Goal: Check status: Check status

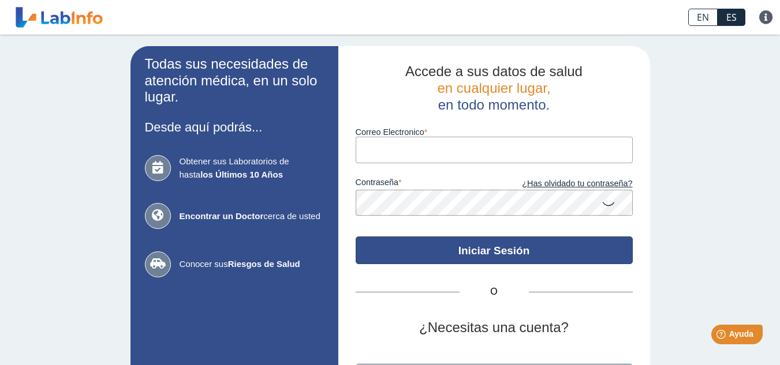
type input "[EMAIL_ADDRESS][DOMAIN_NAME]"
click at [484, 253] on button "Iniciar Sesión" at bounding box center [494, 251] width 277 height 28
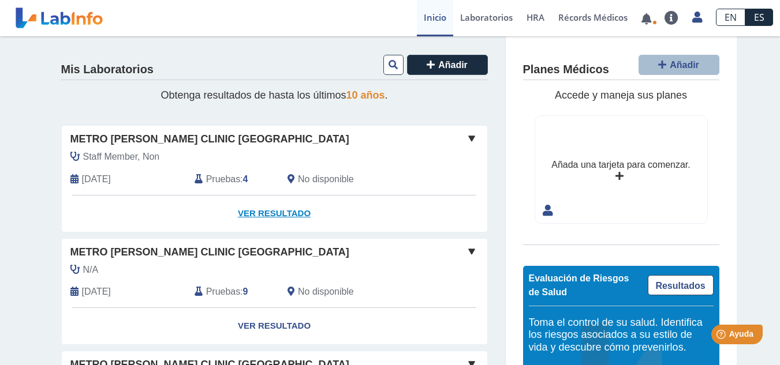
click at [262, 211] on link "Ver Resultado" at bounding box center [275, 214] width 426 height 36
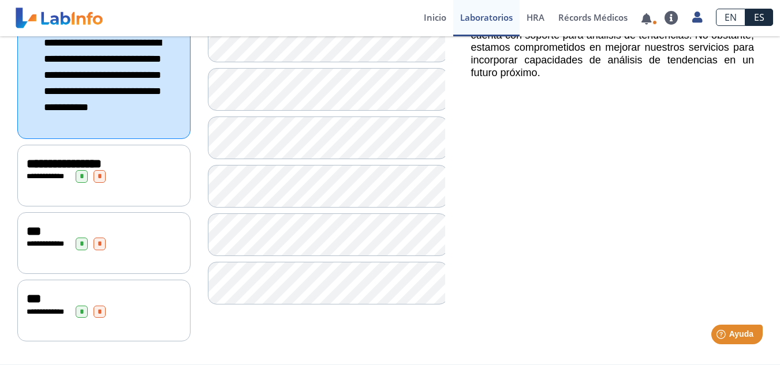
scroll to position [228, 0]
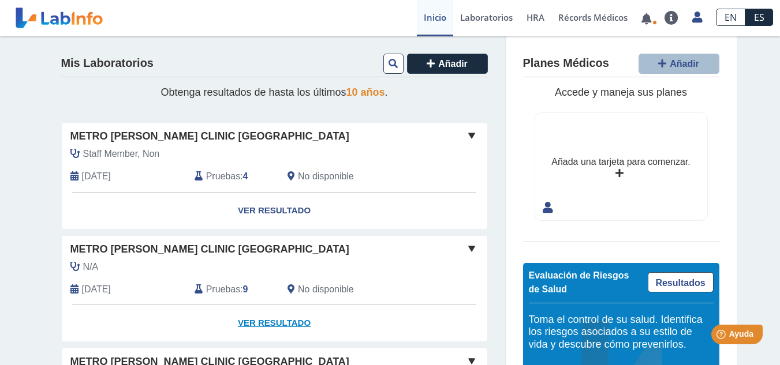
click at [271, 322] on link "Ver Resultado" at bounding box center [275, 323] width 426 height 36
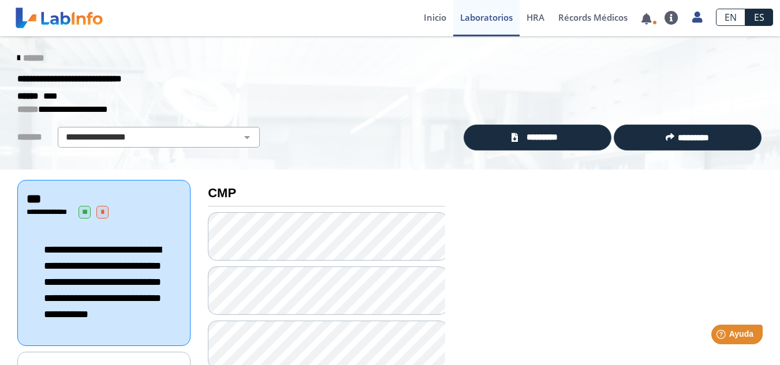
click at [17, 57] on icon at bounding box center [18, 58] width 2 height 9
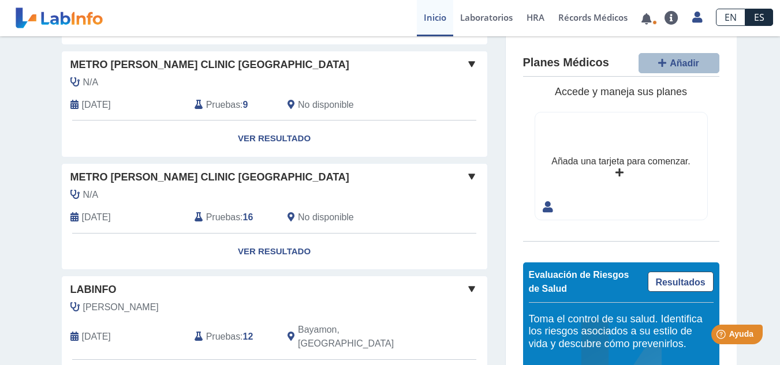
scroll to position [223, 0]
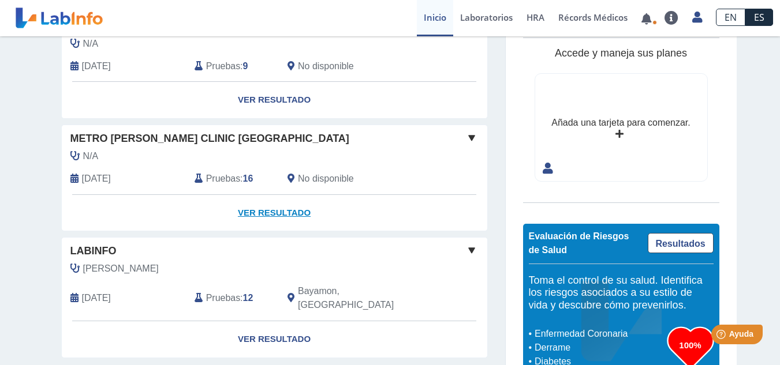
click at [262, 211] on link "Ver Resultado" at bounding box center [275, 213] width 426 height 36
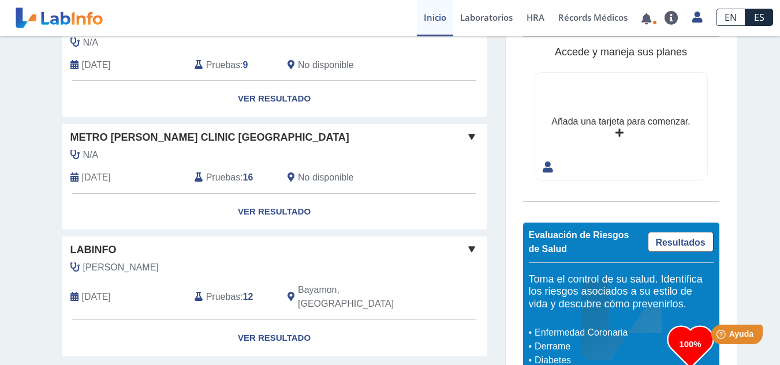
scroll to position [244, 0]
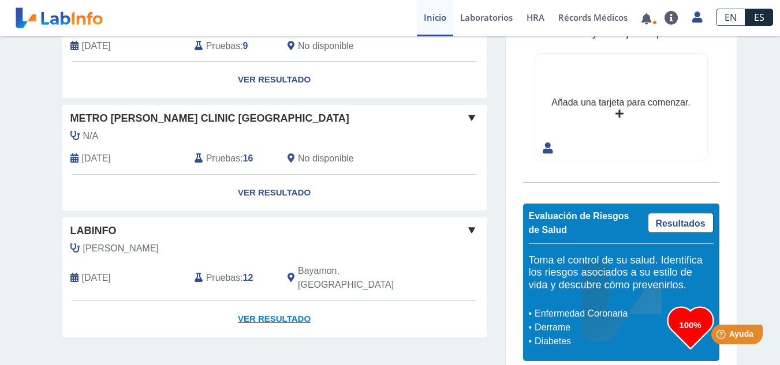
click at [263, 302] on link "Ver Resultado" at bounding box center [275, 319] width 426 height 36
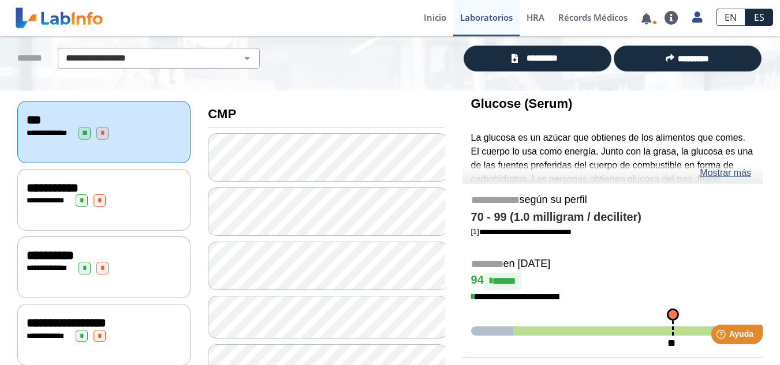
scroll to position [74, 0]
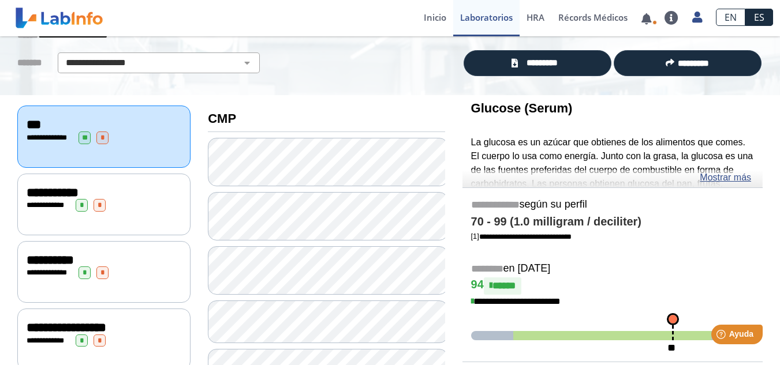
click at [83, 206] on span "*" at bounding box center [82, 205] width 12 height 13
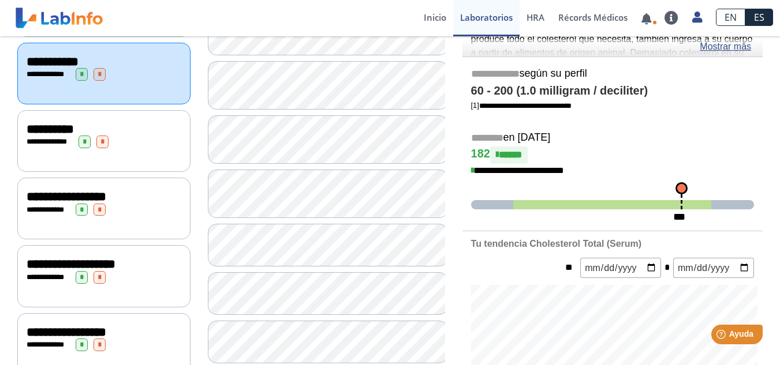
scroll to position [236, 0]
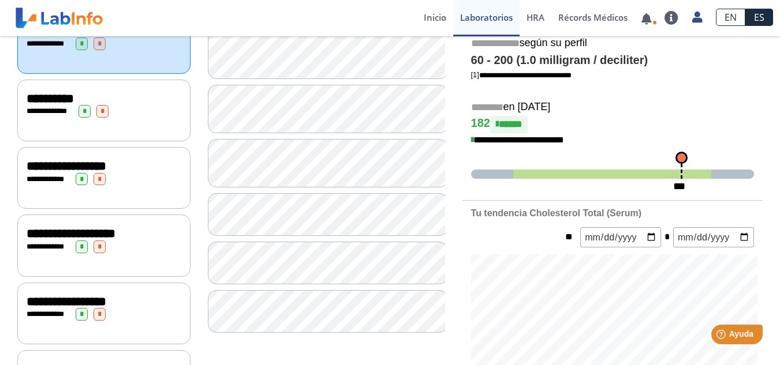
click at [79, 242] on span "*" at bounding box center [82, 247] width 12 height 13
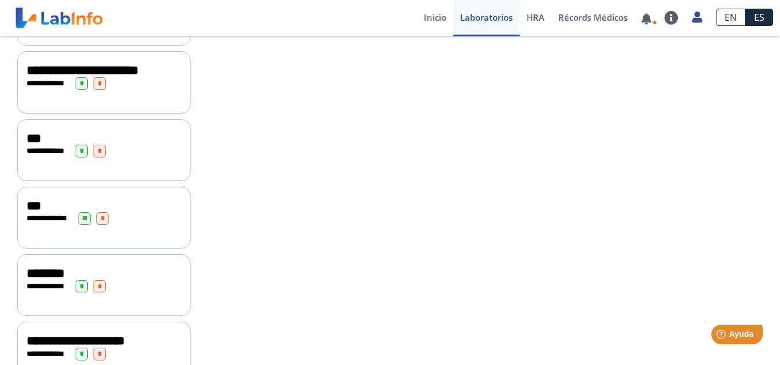
scroll to position [644, 0]
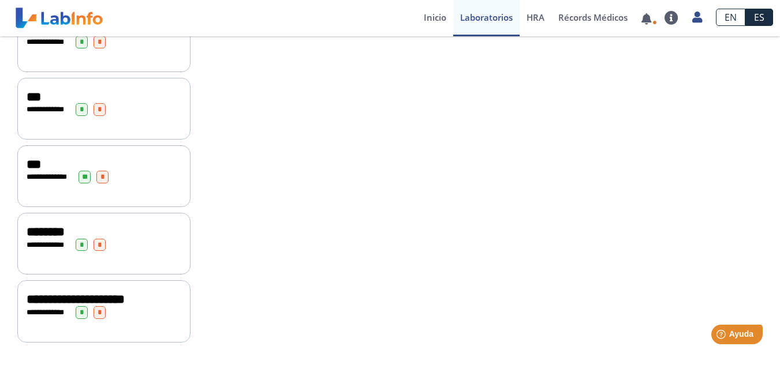
click at [80, 310] on span "*" at bounding box center [82, 313] width 12 height 13
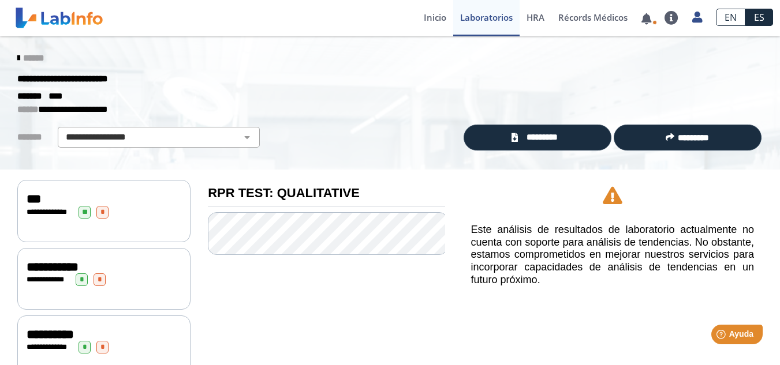
click at [81, 210] on span "**" at bounding box center [85, 212] width 12 height 13
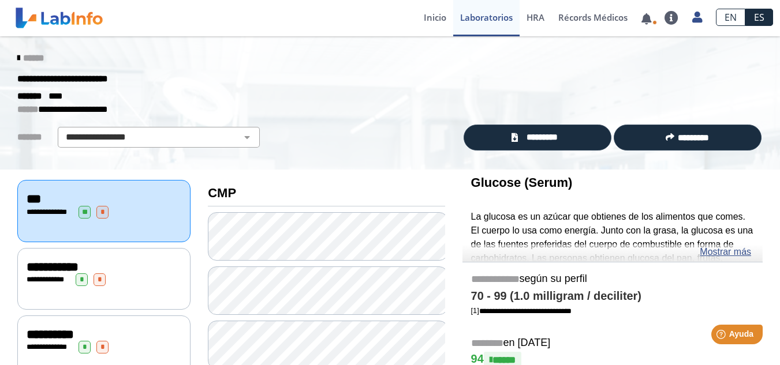
click at [23, 58] on span "******" at bounding box center [33, 58] width 21 height 9
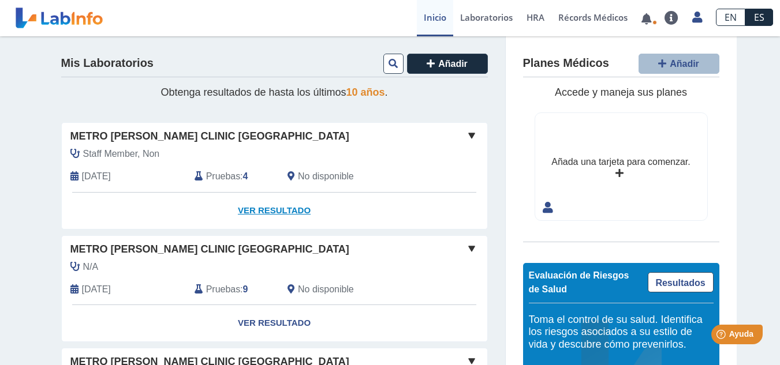
click at [245, 210] on link "Ver Resultado" at bounding box center [275, 211] width 426 height 36
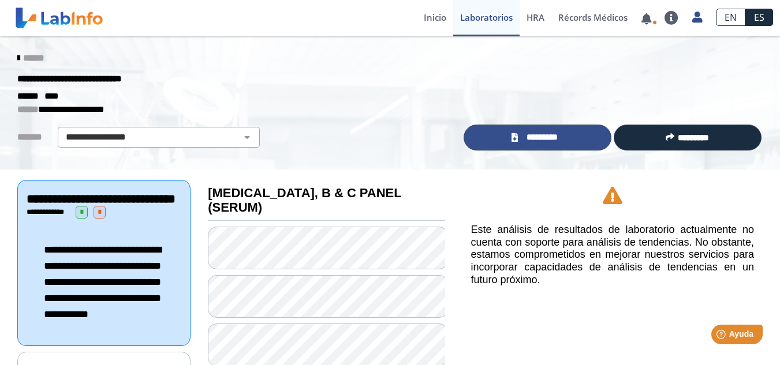
click at [535, 133] on span "*********" at bounding box center [542, 137] width 42 height 13
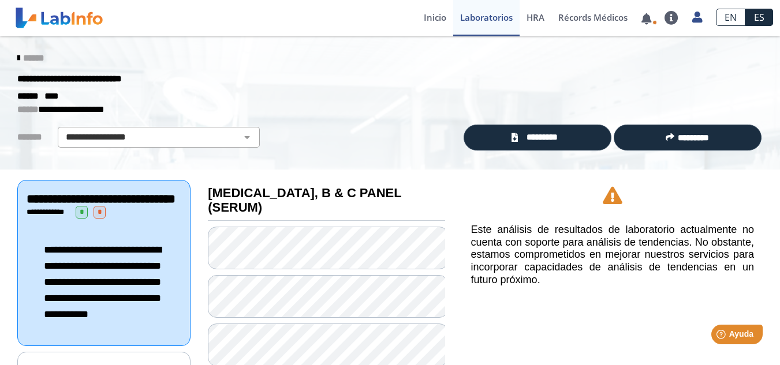
click at [17, 55] on icon at bounding box center [18, 58] width 2 height 9
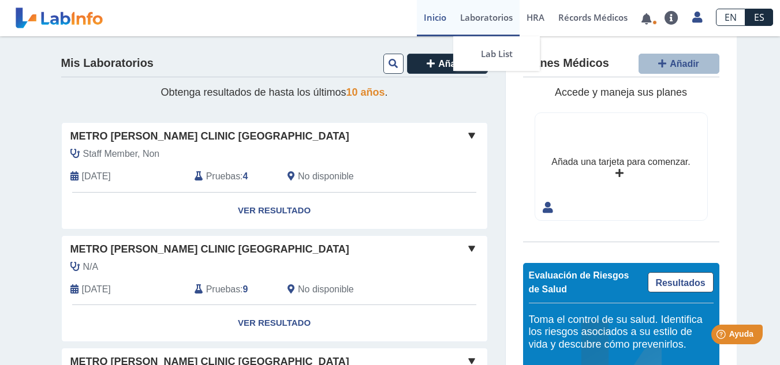
click at [487, 15] on link "Laboratorios" at bounding box center [486, 18] width 66 height 36
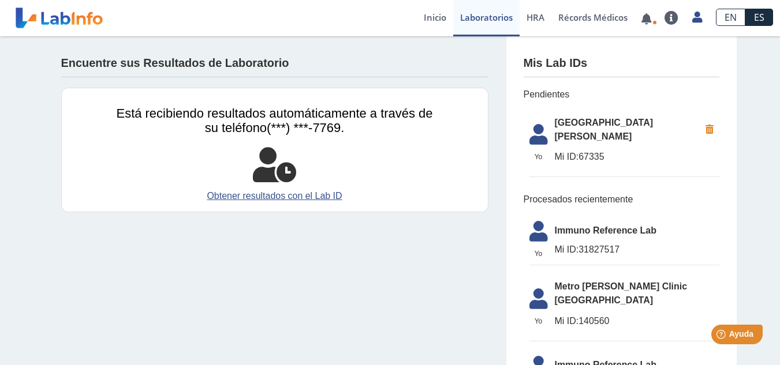
click at [600, 122] on span "[GEOGRAPHIC_DATA][PERSON_NAME]" at bounding box center [627, 130] width 145 height 28
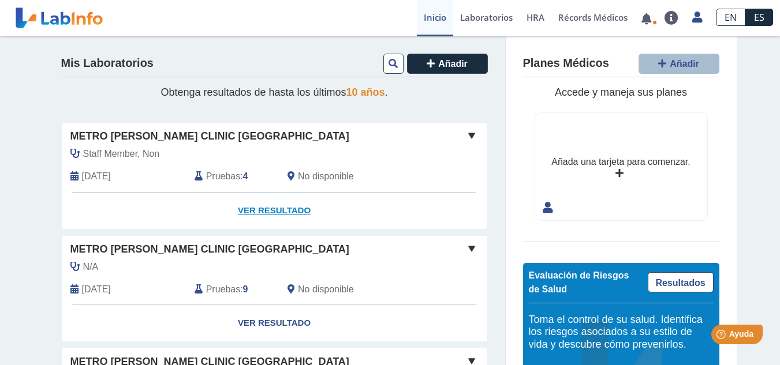
click at [268, 211] on link "Ver Resultado" at bounding box center [275, 211] width 426 height 36
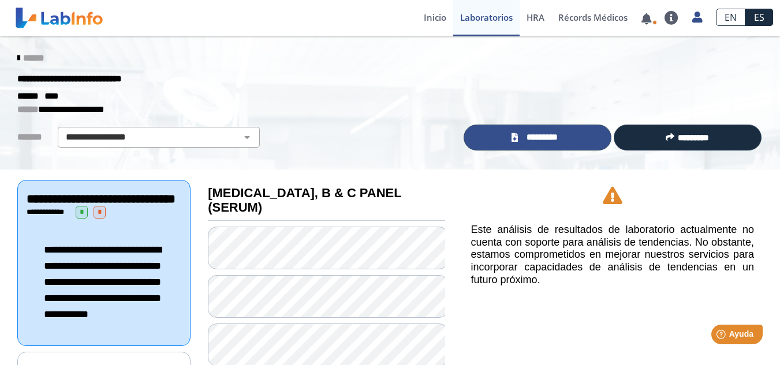
click at [540, 135] on span "*********" at bounding box center [542, 137] width 42 height 13
click at [529, 132] on span "*********" at bounding box center [542, 137] width 42 height 13
